Goal: Task Accomplishment & Management: Use online tool/utility

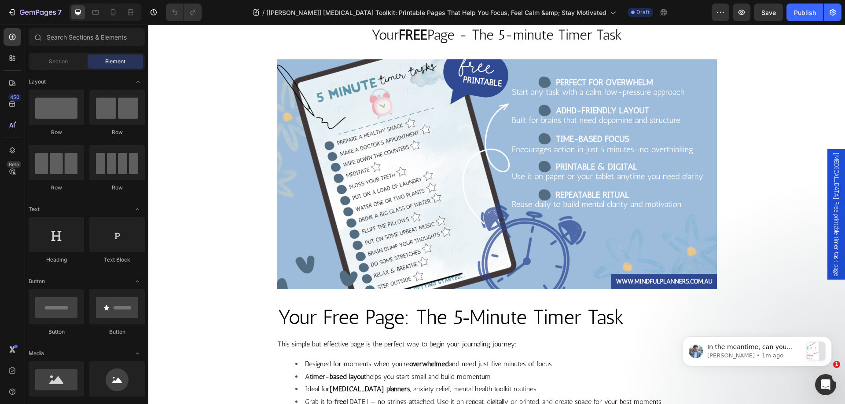
scroll to position [1144, 0]
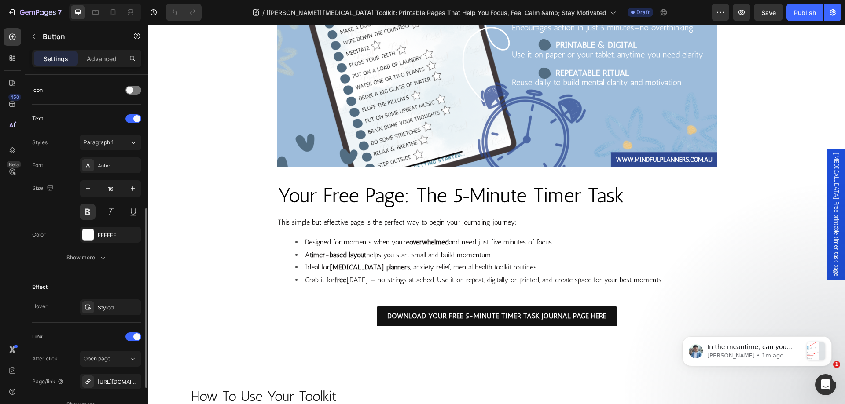
scroll to position [345, 0]
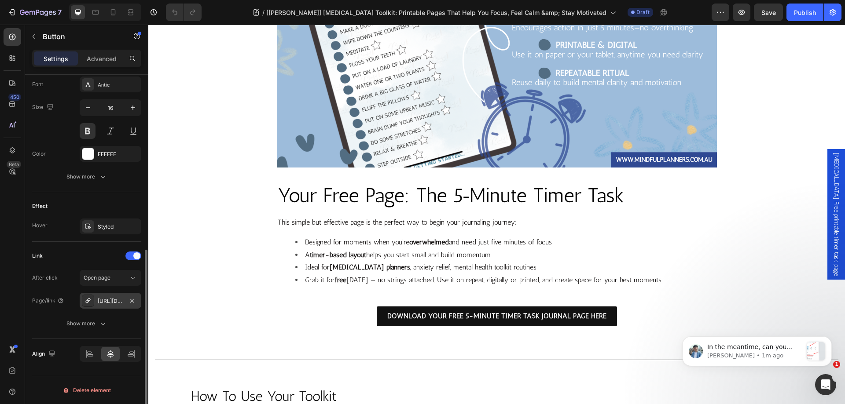
click at [117, 301] on div "[URL][DOMAIN_NAME]" at bounding box center [111, 301] width 26 height 8
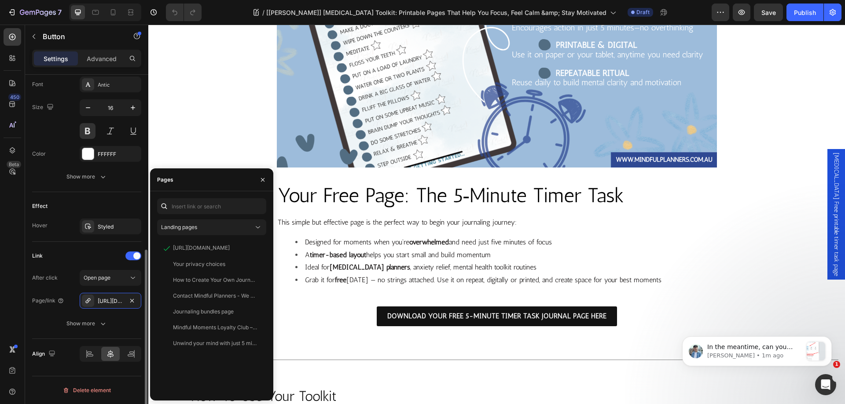
click at [41, 306] on div "Page/link" at bounding box center [48, 301] width 32 height 14
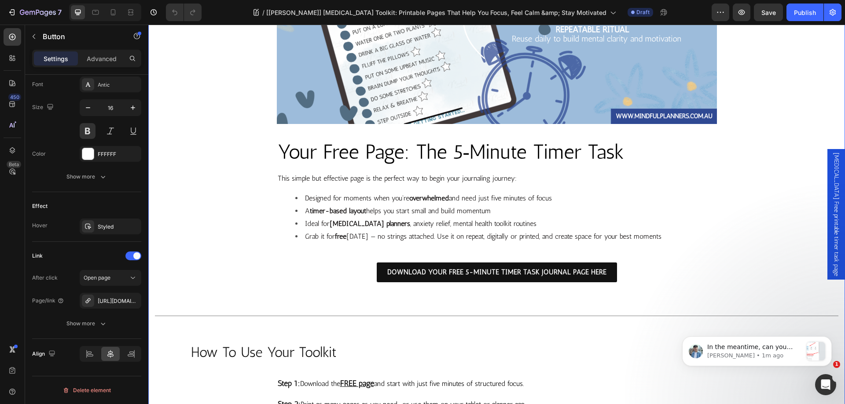
scroll to position [1540, 0]
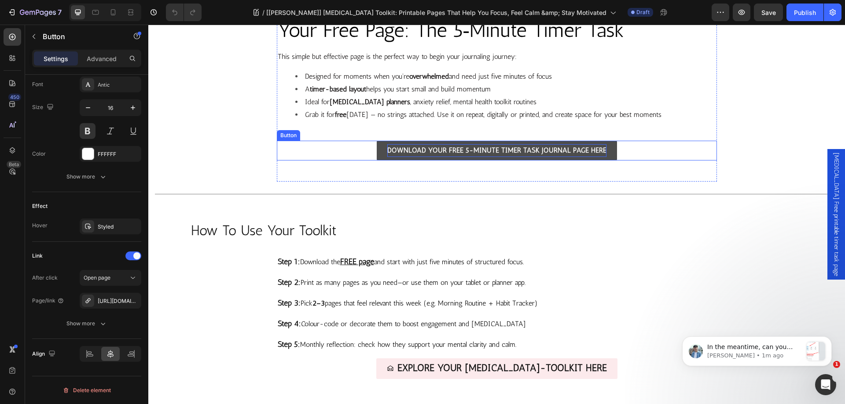
click at [502, 151] on p "DOWNLOAD YOUR FREE 5-MINUTE TIMER TASK JOURNAL PAGE HERE" at bounding box center [496, 150] width 219 height 13
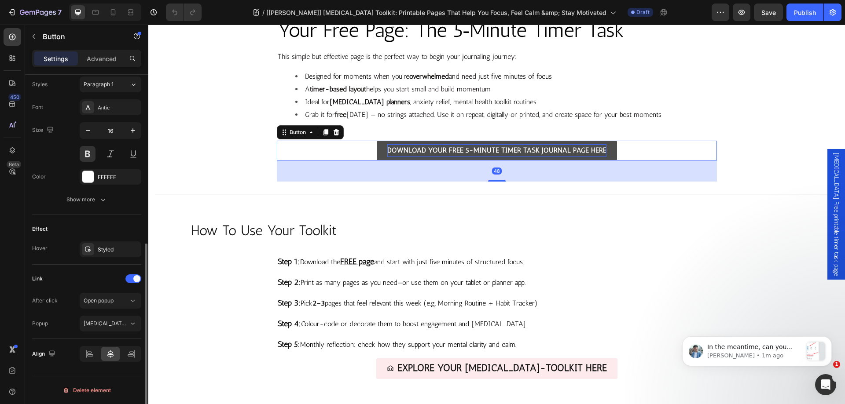
scroll to position [322, 0]
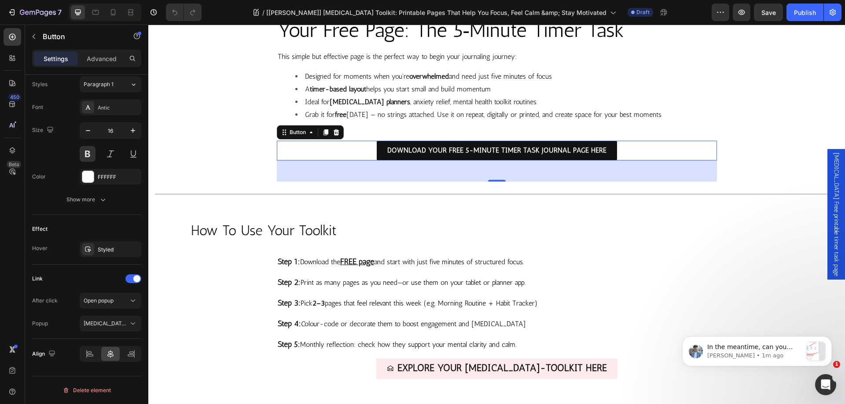
click at [832, 209] on span "[MEDICAL_DATA] Free printable timer task page" at bounding box center [836, 215] width 9 height 124
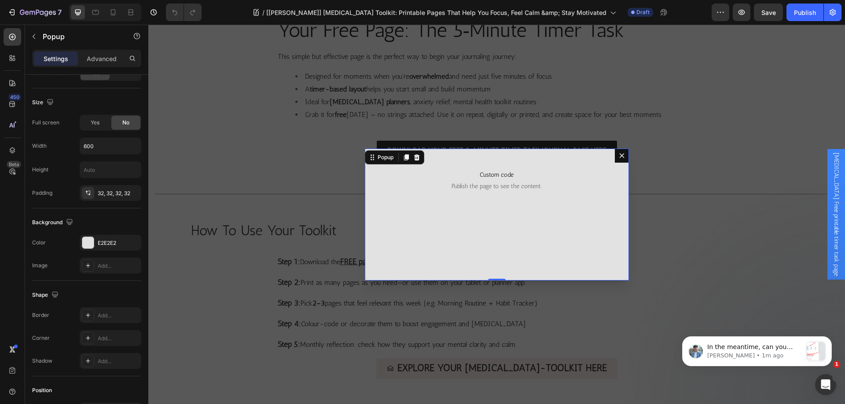
scroll to position [0, 0]
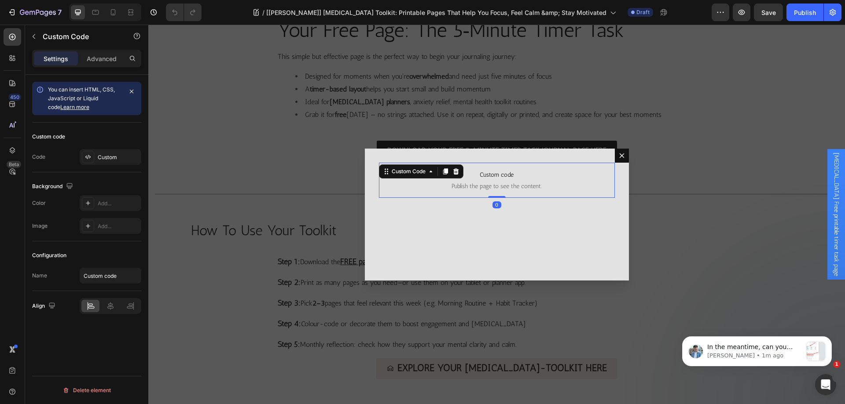
click at [466, 184] on span "Publish the page to see the content." at bounding box center [497, 186] width 236 height 9
click at [99, 161] on div "Custom" at bounding box center [118, 158] width 41 height 8
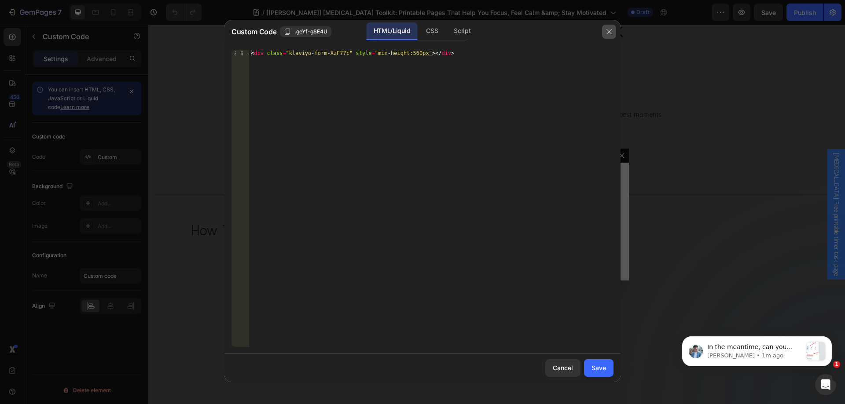
click at [610, 33] on icon "button" at bounding box center [609, 31] width 7 height 7
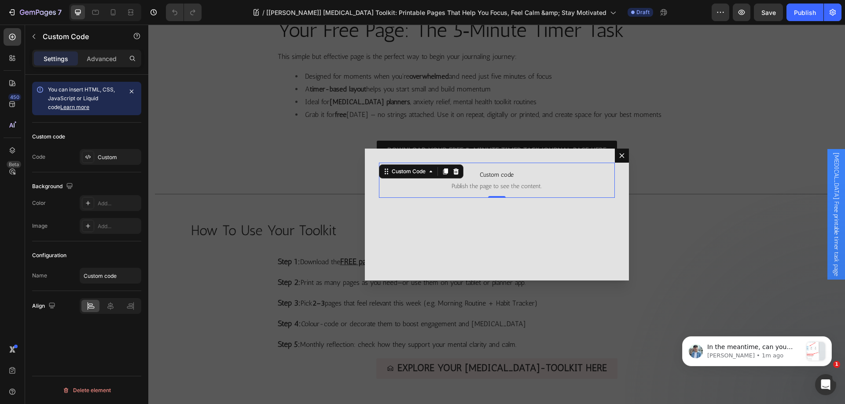
click at [465, 180] on span "Custom code" at bounding box center [497, 175] width 236 height 11
click at [99, 152] on div "Custom" at bounding box center [111, 157] width 62 height 16
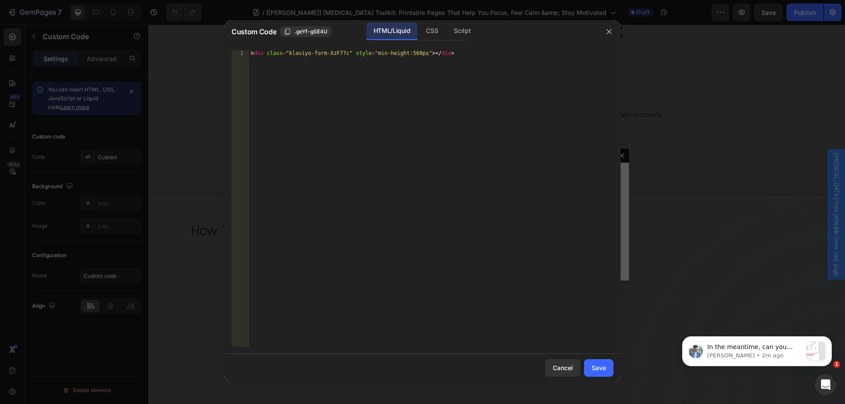
type textarea "<div class="klaviyo-form-XzF77c" style="min-height:560px"></div>"
click at [370, 59] on div "< div class = "klaviyo-form-XzF77c" style = "min-height:560px" > </ div >" at bounding box center [431, 204] width 364 height 309
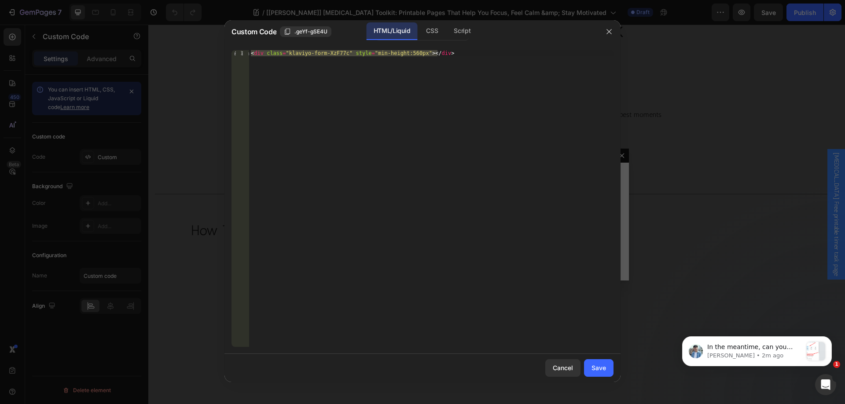
click at [452, 107] on div "< div class = "klaviyo-form-XzF77c" style = "min-height:560px" > </ div >" at bounding box center [431, 198] width 364 height 297
click at [605, 33] on button "button" at bounding box center [609, 32] width 14 height 14
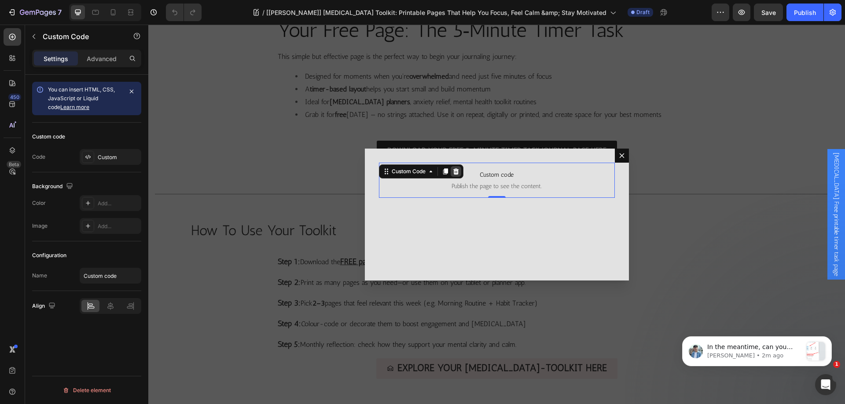
click at [453, 174] on icon "Dialog body" at bounding box center [456, 171] width 6 height 6
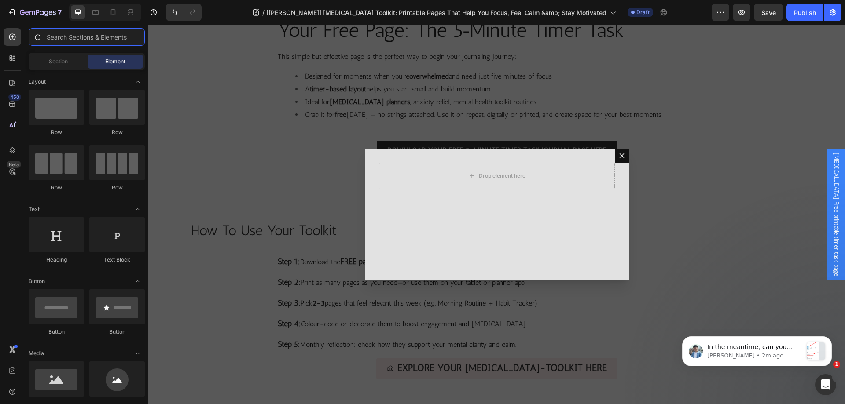
click at [53, 40] on input "text" at bounding box center [87, 37] width 116 height 18
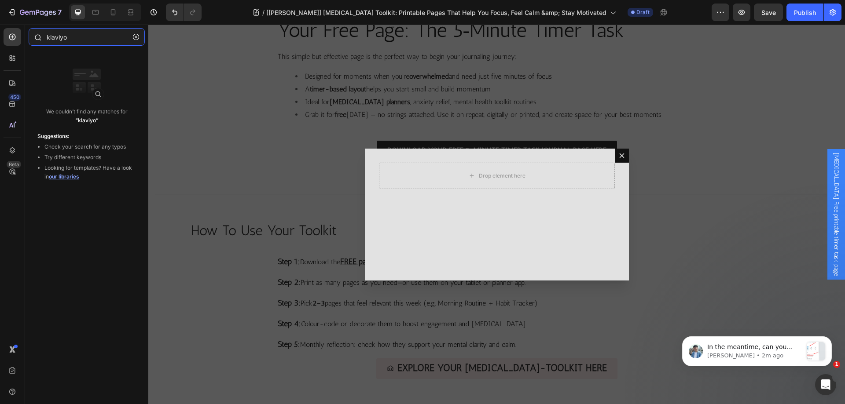
type input "klaviyo"
click at [18, 57] on div at bounding box center [13, 58] width 18 height 18
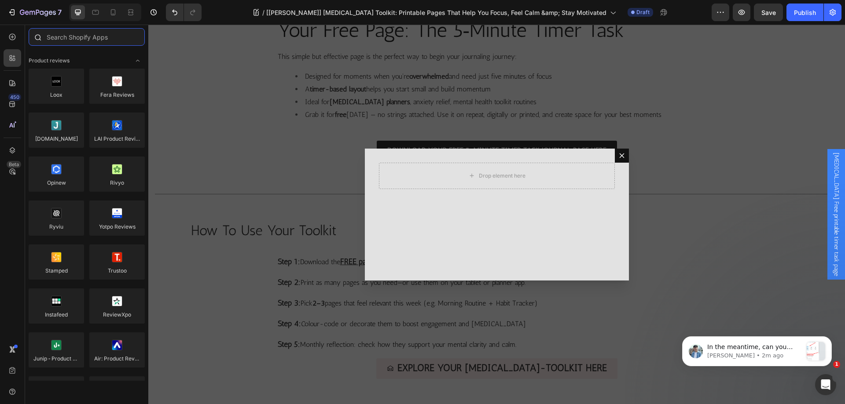
click at [82, 40] on input "text" at bounding box center [87, 37] width 116 height 18
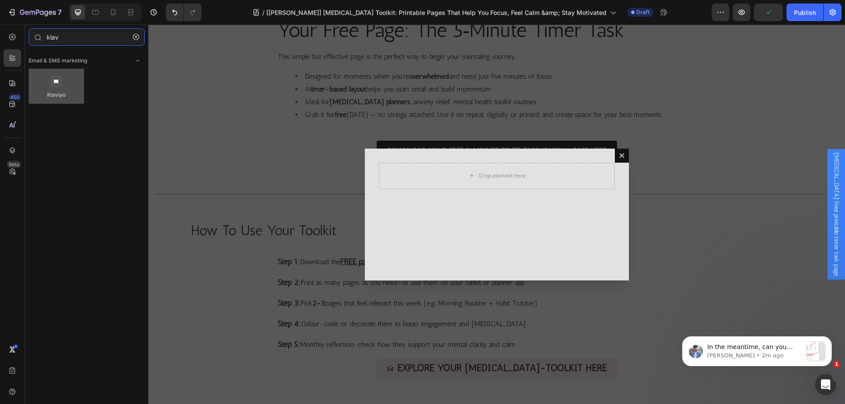
type input "klav"
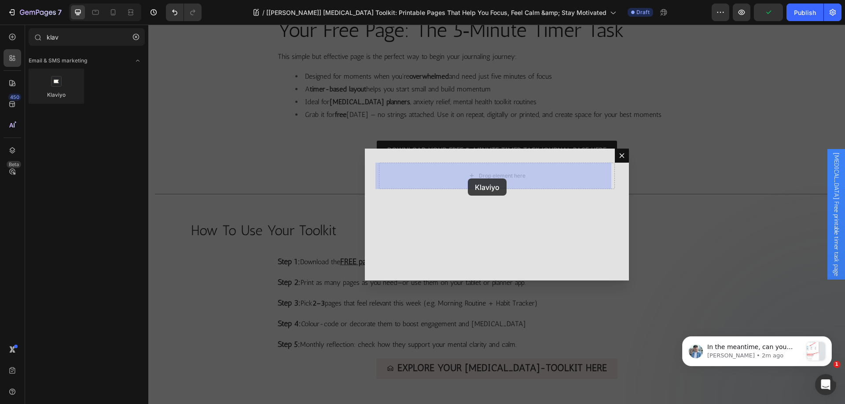
drag, startPoint x: 214, startPoint y: 109, endPoint x: 468, endPoint y: 179, distance: 263.4
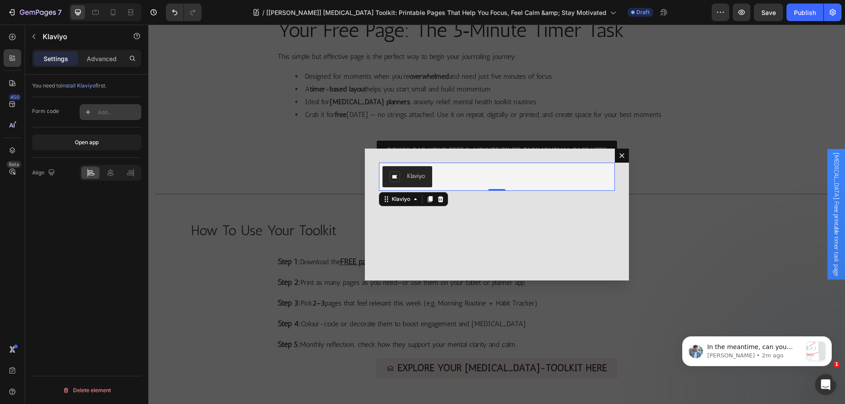
click at [110, 117] on div "Add..." at bounding box center [111, 112] width 62 height 16
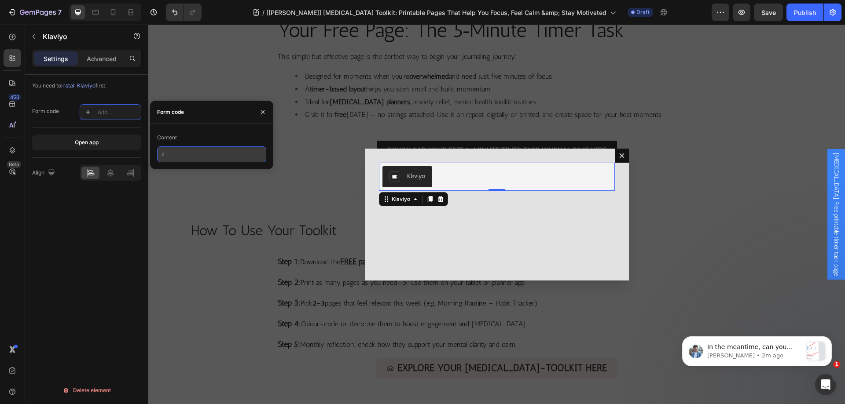
click at [185, 152] on input "text" at bounding box center [211, 155] width 109 height 16
paste input "XzF77c"
type input "XzF77c"
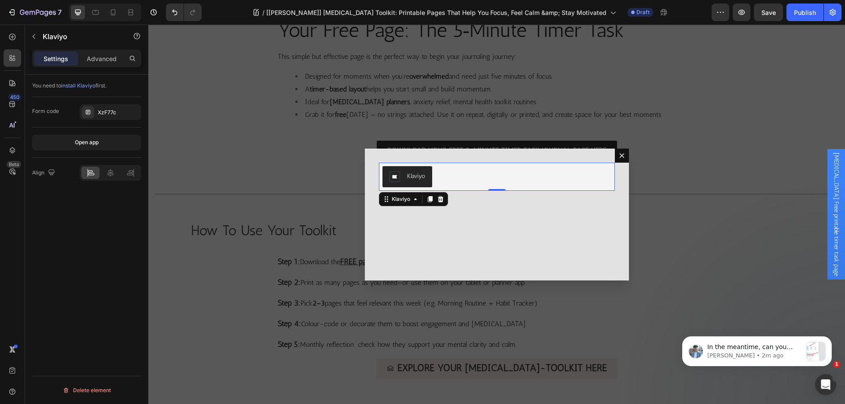
click at [73, 239] on div "You need to install Klaviyo first. Form code XzF77c Open app Align Delete eleme…" at bounding box center [86, 252] width 123 height 355
click at [435, 239] on div "Klaviyo Klaviyo 0" at bounding box center [497, 215] width 264 height 132
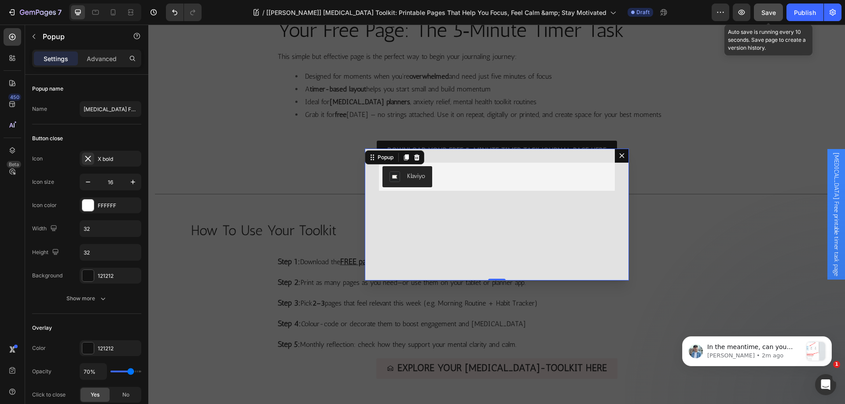
click at [769, 16] on div "Save" at bounding box center [768, 12] width 15 height 9
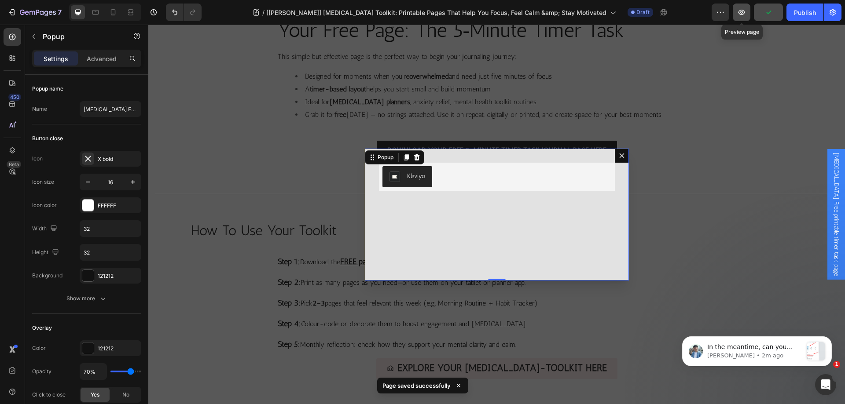
click at [750, 15] on button "button" at bounding box center [742, 13] width 18 height 18
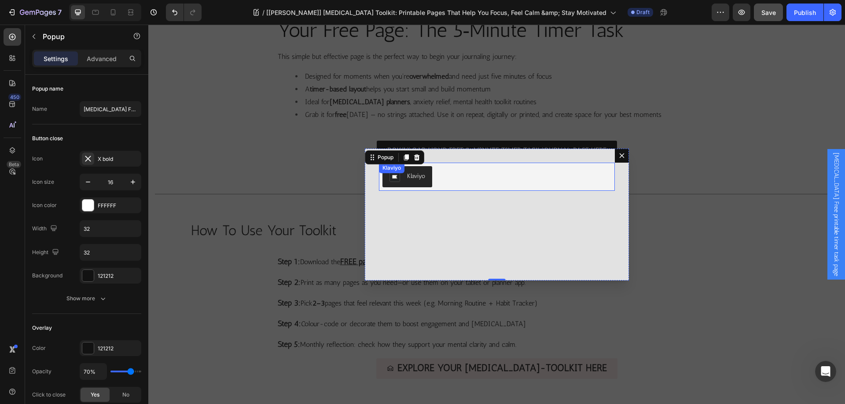
click at [458, 181] on div "Klaviyo" at bounding box center [496, 176] width 229 height 21
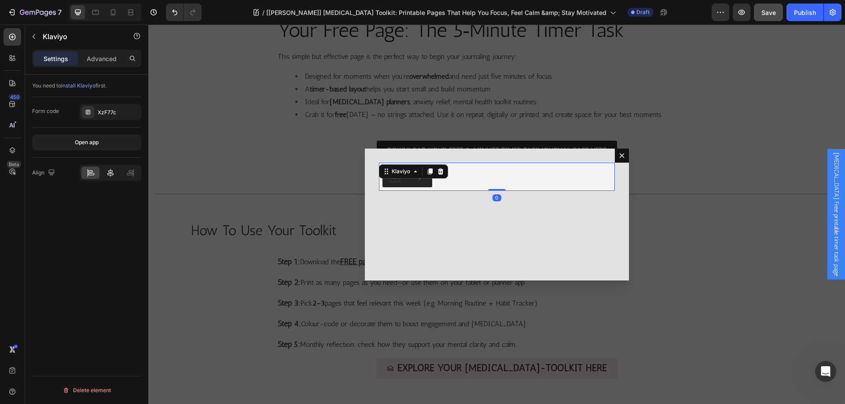
click at [113, 174] on icon at bounding box center [110, 173] width 6 height 8
click at [452, 220] on div "Klaviyo Klaviyo 0" at bounding box center [497, 215] width 264 height 132
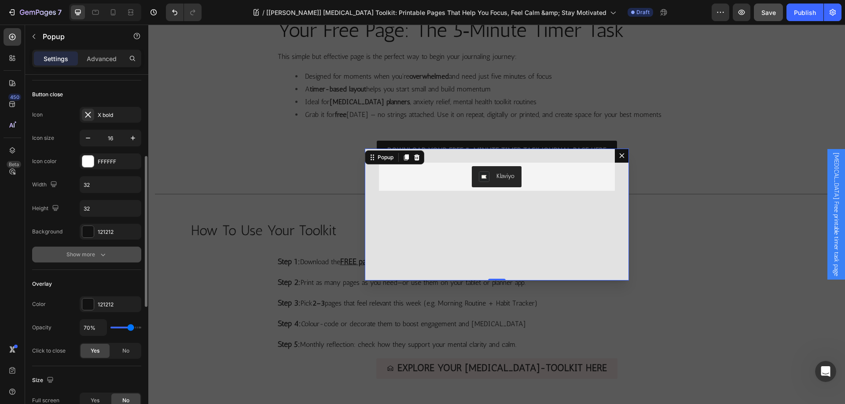
scroll to position [132, 0]
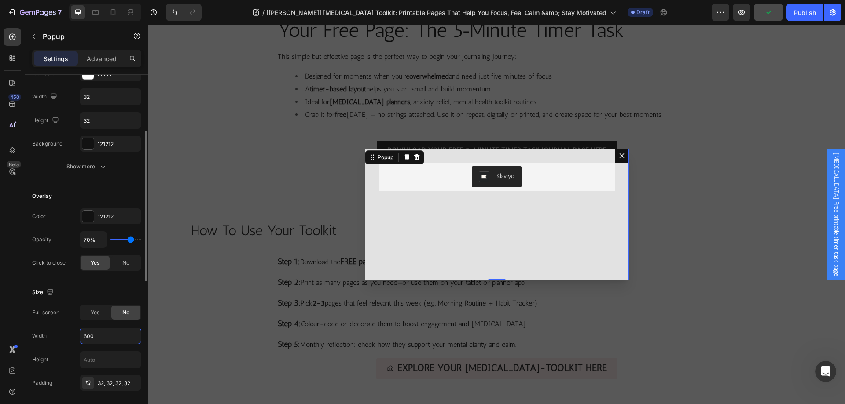
click at [101, 337] on input "600" at bounding box center [110, 336] width 61 height 16
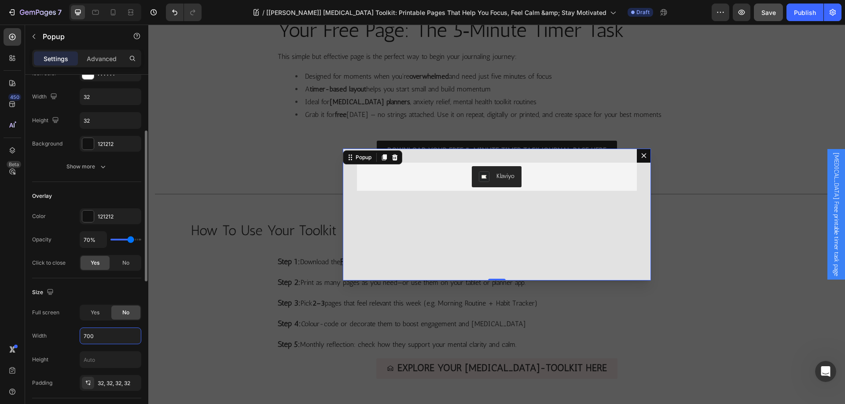
scroll to position [176, 0]
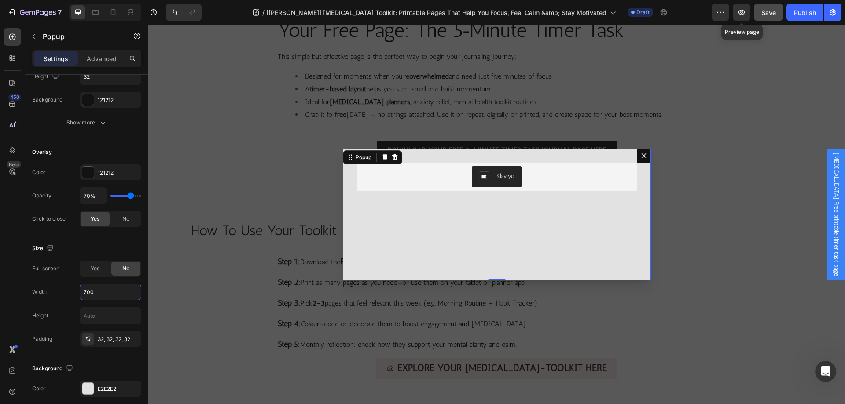
type input "700"
click at [776, 15] on span "Save" at bounding box center [768, 12] width 15 height 7
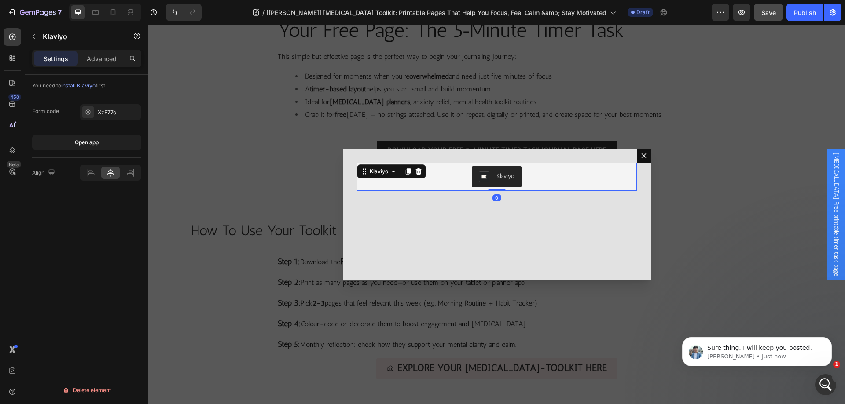
scroll to position [0, 0]
click at [407, 182] on div "Klaviyo" at bounding box center [496, 176] width 273 height 21
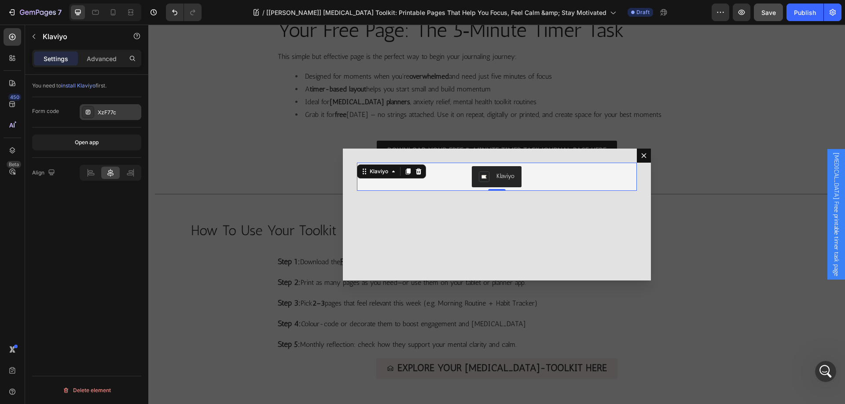
click at [110, 109] on div "XzF77c" at bounding box center [118, 113] width 41 height 8
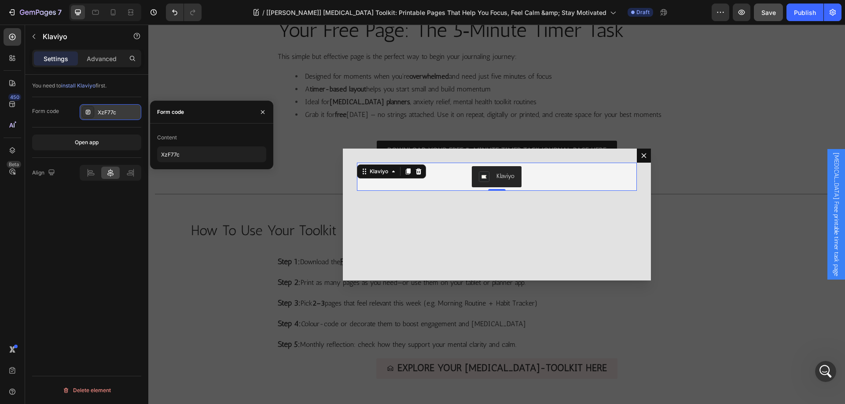
click at [110, 109] on div "XzF77c" at bounding box center [118, 113] width 41 height 8
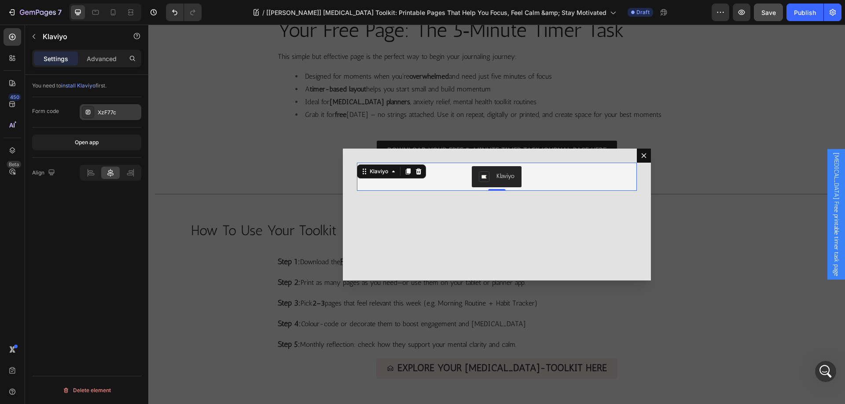
click at [113, 107] on div "XzF77c" at bounding box center [111, 112] width 62 height 16
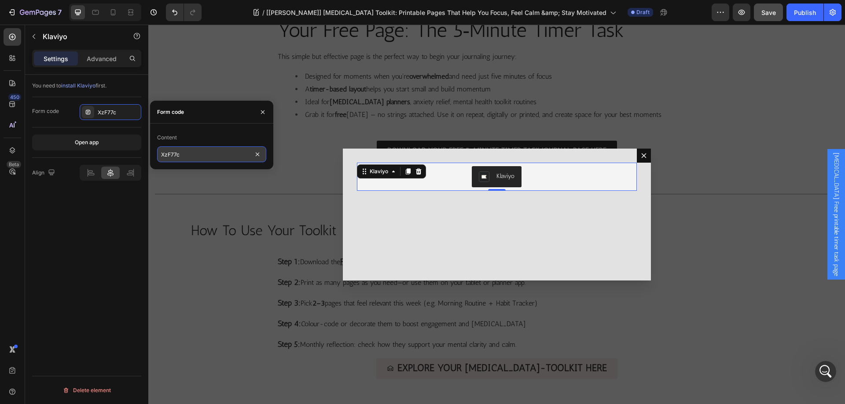
click at [188, 152] on input "XzF77c" at bounding box center [211, 155] width 109 height 16
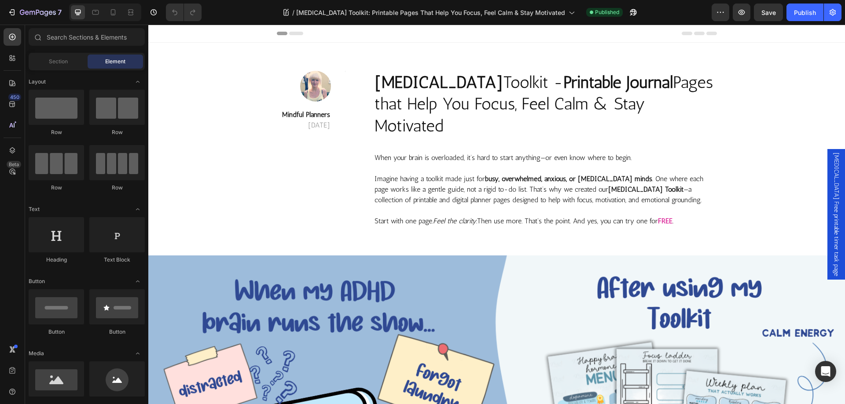
click at [832, 186] on span "[MEDICAL_DATA] Free printable timer task page" at bounding box center [836, 215] width 9 height 124
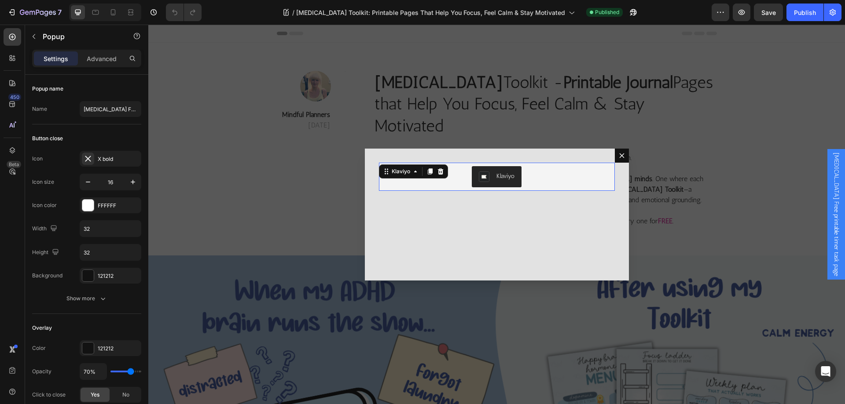
click at [430, 185] on div "Klaviyo" at bounding box center [496, 176] width 229 height 21
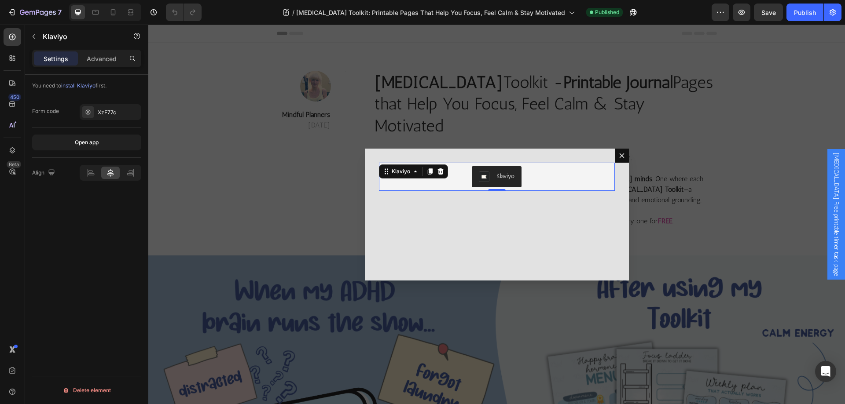
click at [71, 234] on div "You need to install Klaviyo first. Form code XzF77c Open app Align Delete eleme…" at bounding box center [86, 252] width 123 height 355
click at [624, 19] on button "button" at bounding box center [633, 13] width 18 height 18
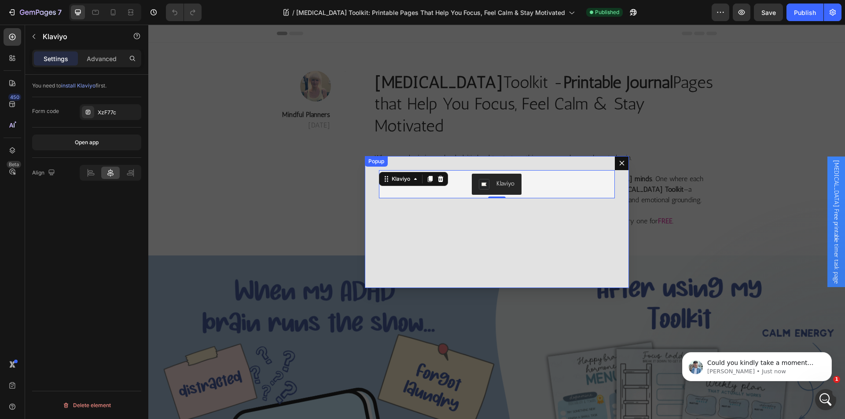
click at [406, 232] on div "Klaviyo Klaviyo 0" at bounding box center [497, 222] width 264 height 132
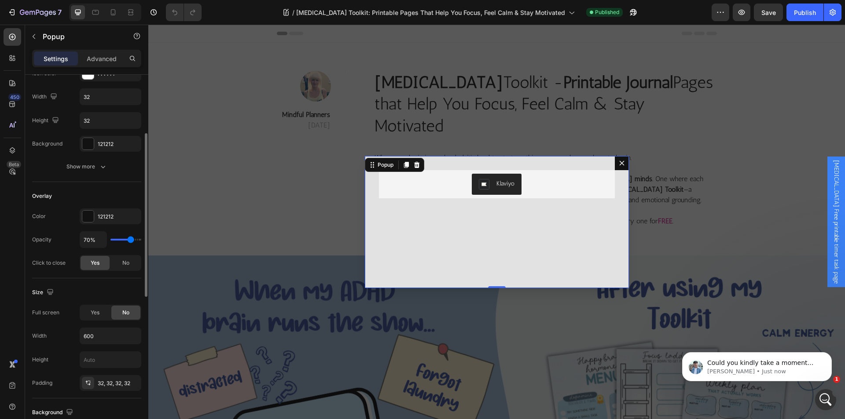
scroll to position [220, 0]
